Goal: Find specific page/section: Find specific page/section

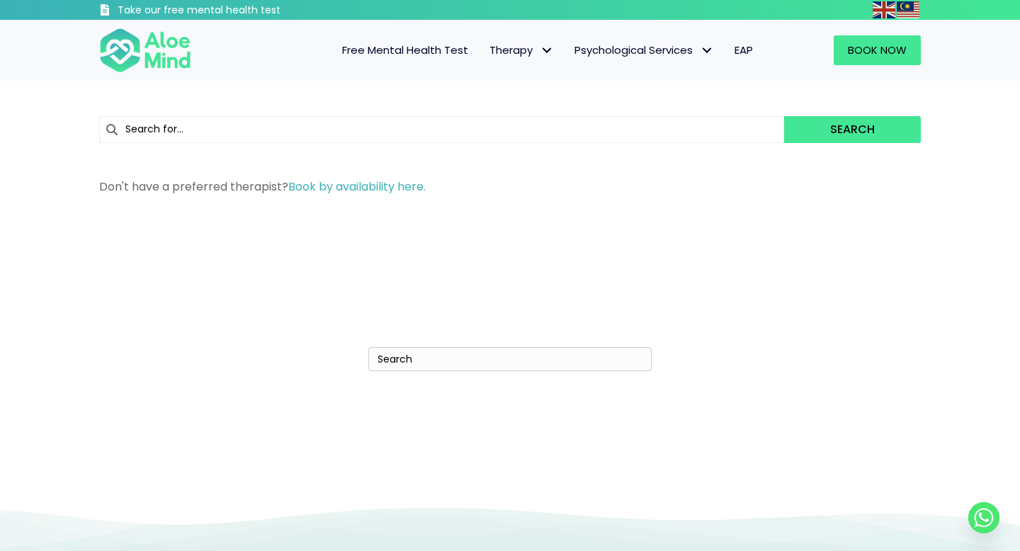
click at [402, 366] on input "Search" at bounding box center [509, 359] width 283 height 24
type input "Search"
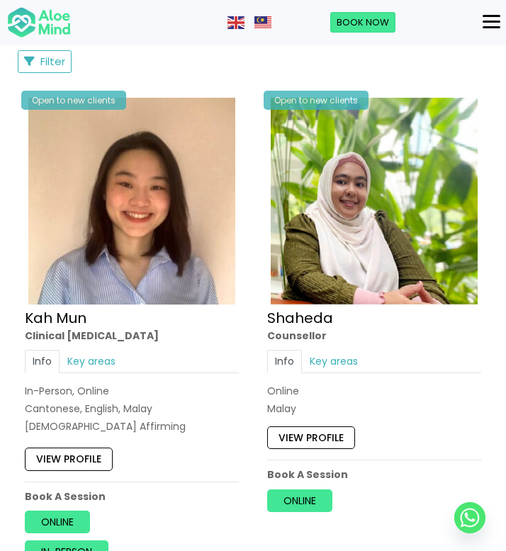
scroll to position [393, 0]
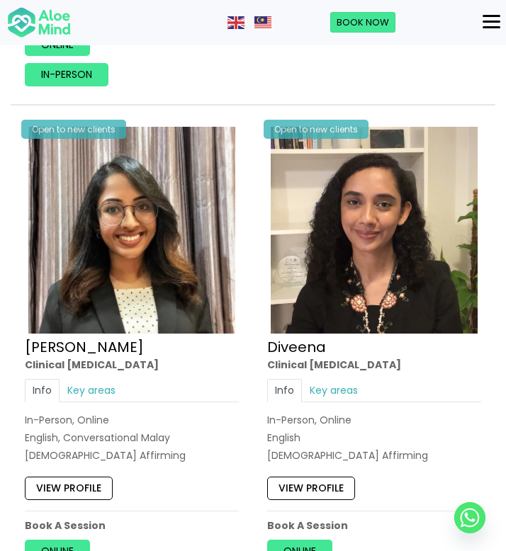
scroll to position [1345, 0]
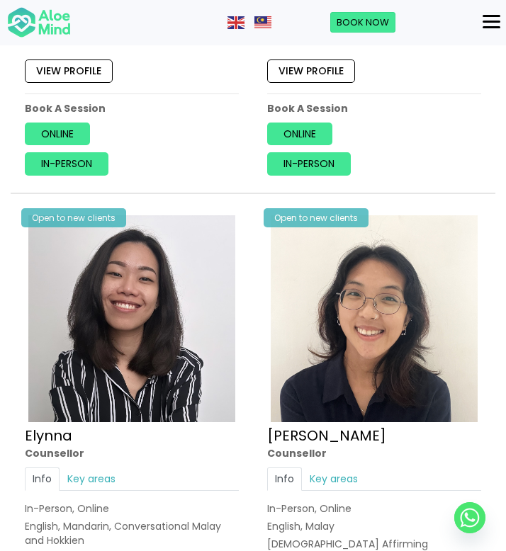
scroll to position [2248, 0]
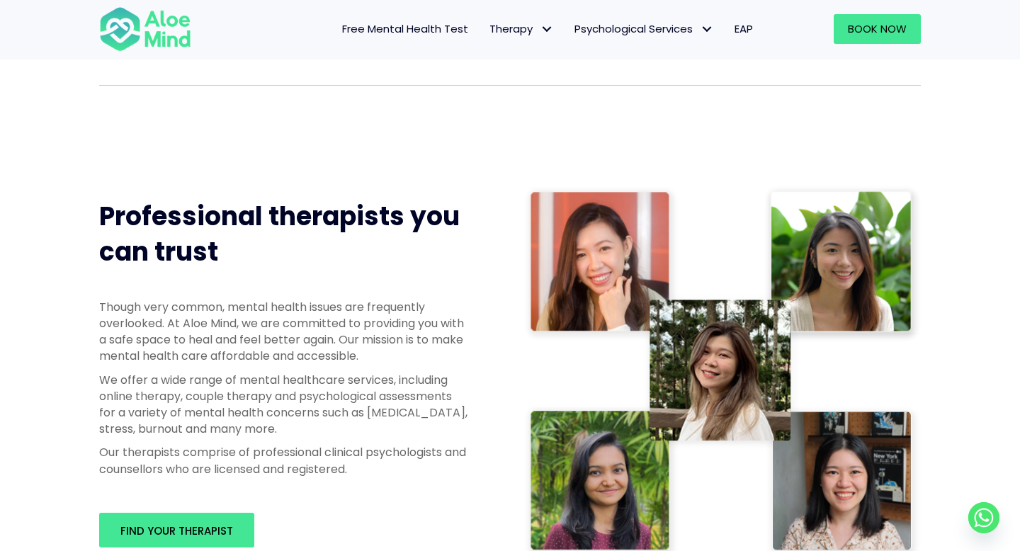
scroll to position [910, 0]
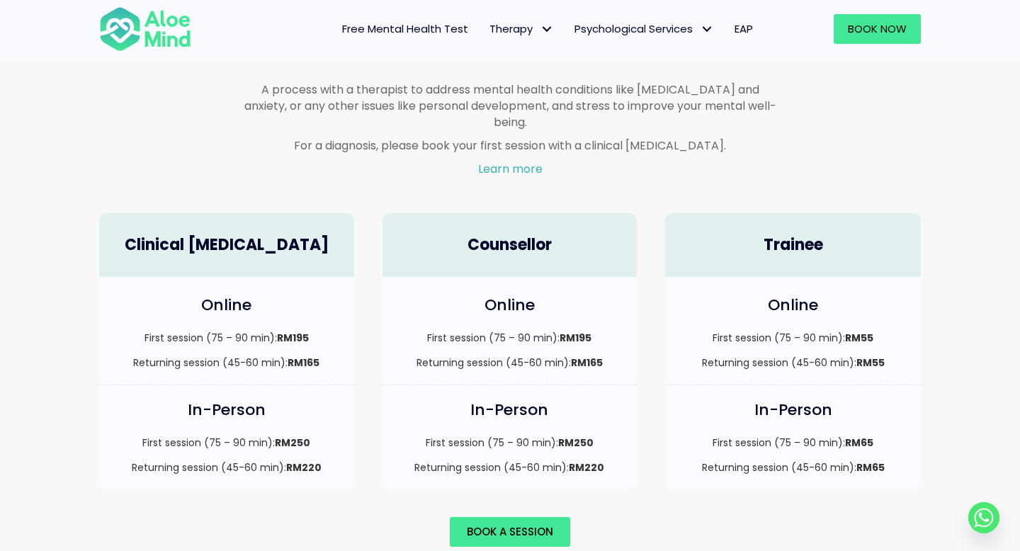
scroll to position [1019, 0]
